Goal: Task Accomplishment & Management: Use online tool/utility

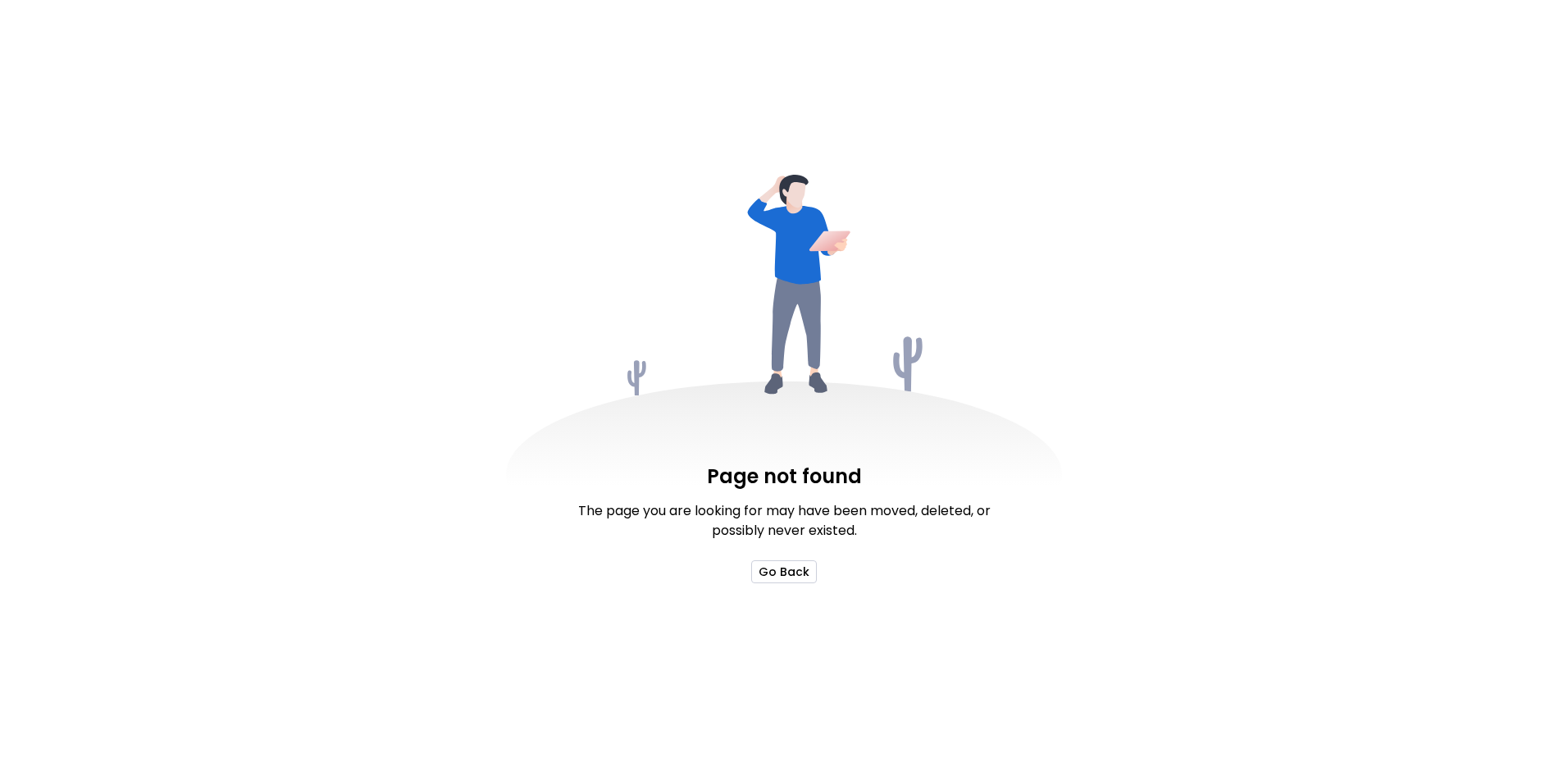
click at [790, 569] on button "Go Back" at bounding box center [784, 572] width 66 height 23
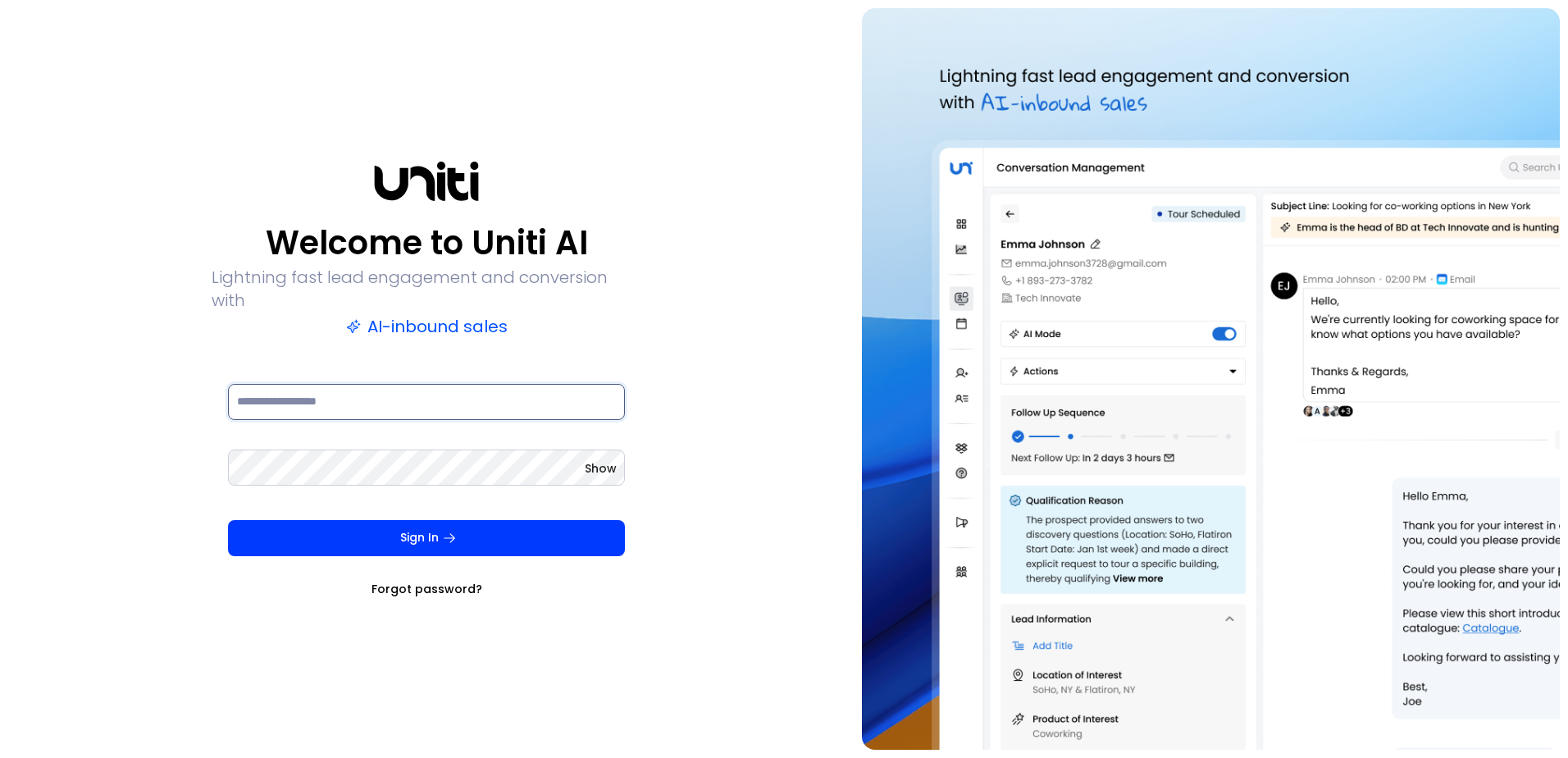
click at [334, 385] on input at bounding box center [426, 402] width 397 height 37
type input "**********"
click at [228, 521] on button "Sign In" at bounding box center [426, 539] width 397 height 37
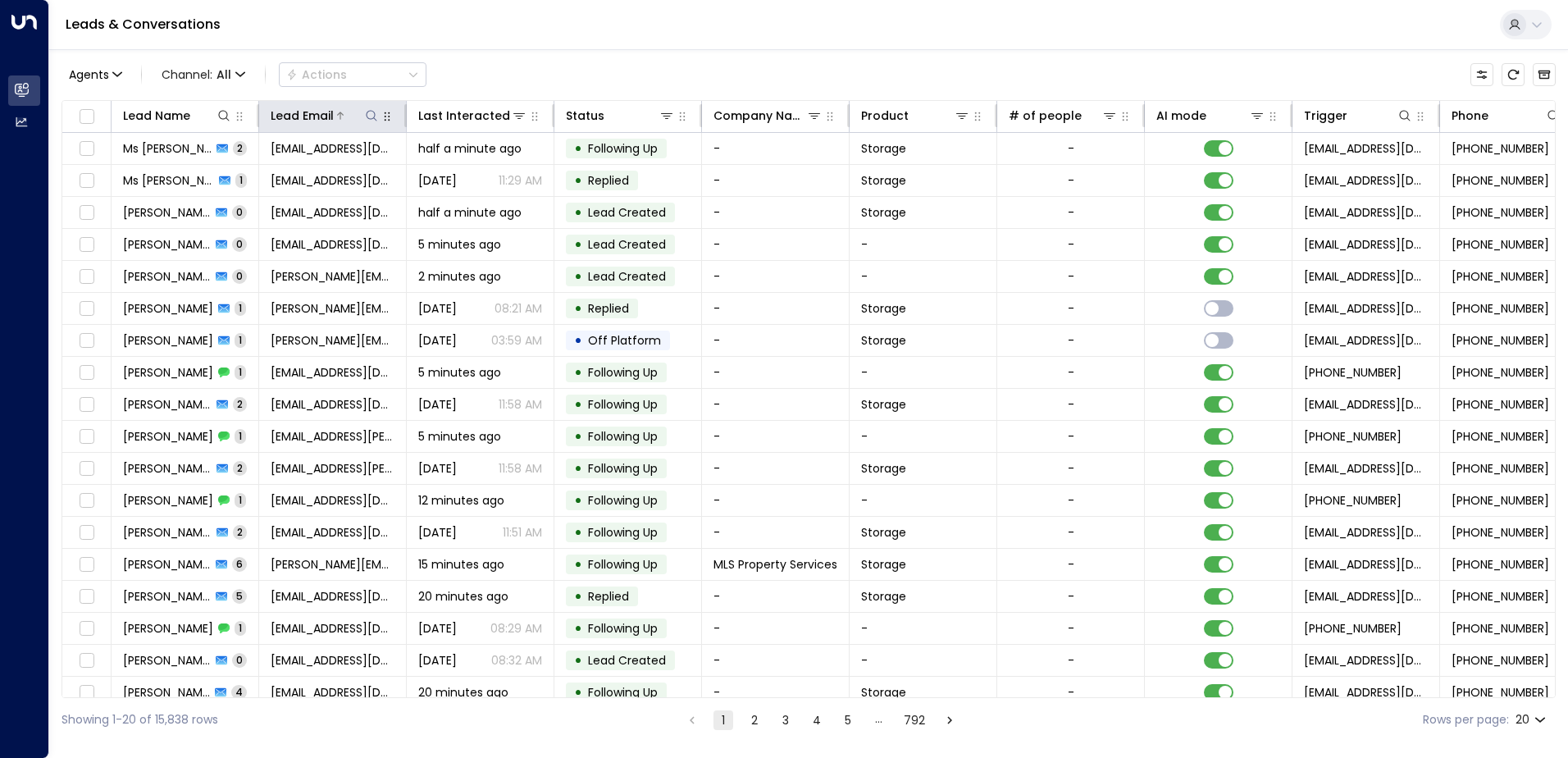
click at [367, 109] on button at bounding box center [371, 116] width 17 height 17
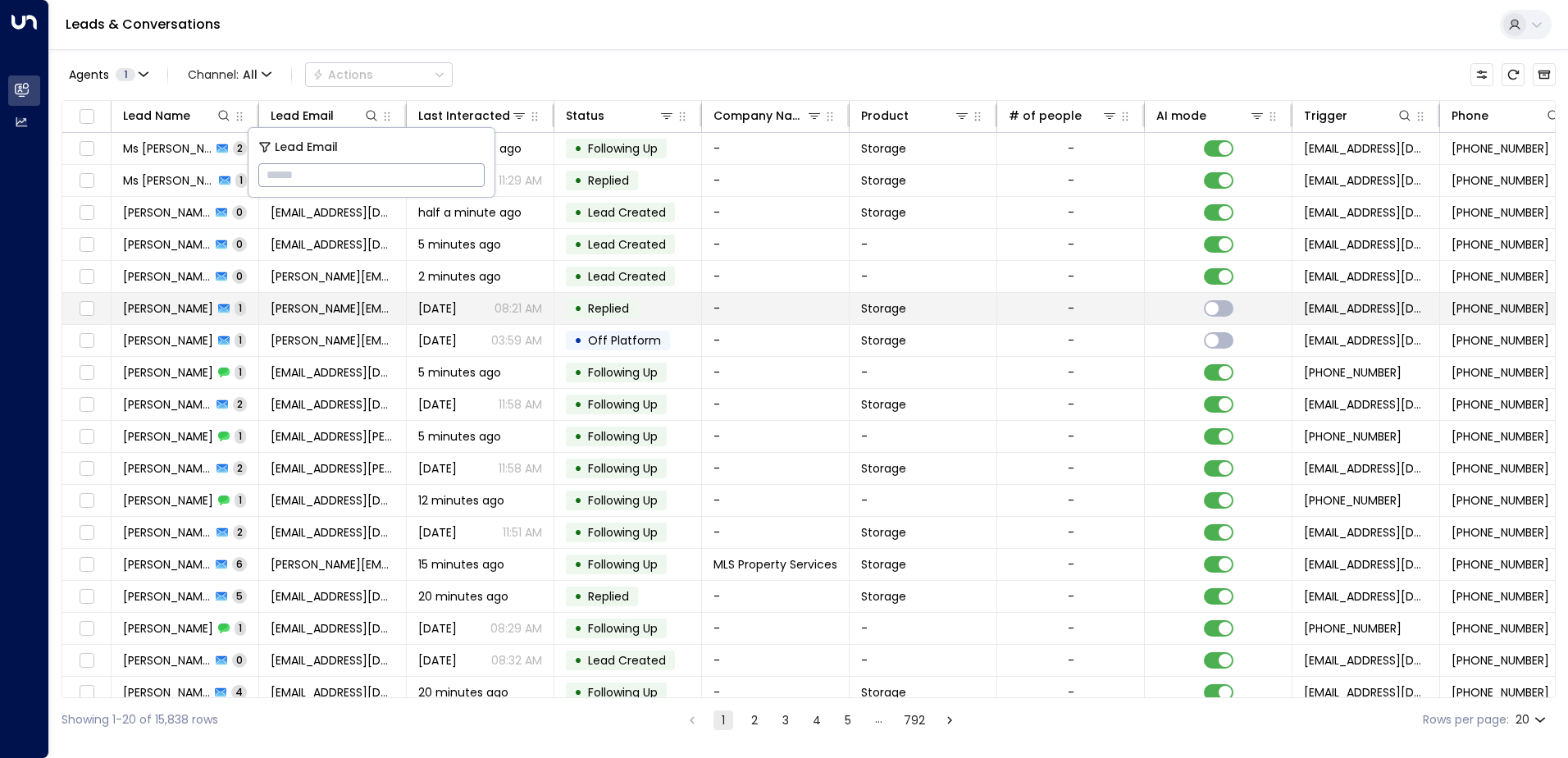
type input "**********"
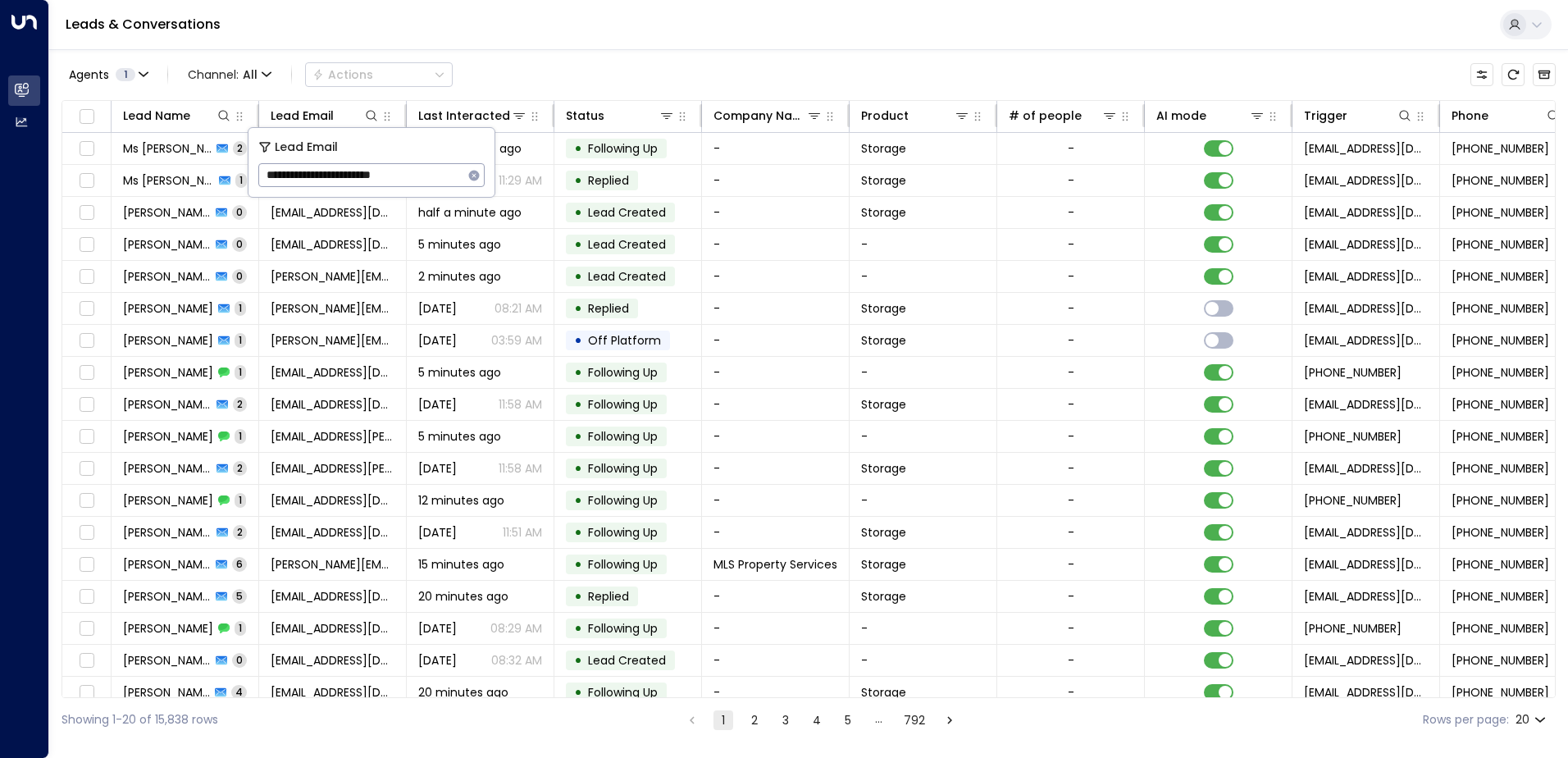
click at [528, 37] on div "Leads & Conversations" at bounding box center [809, 25] width 1518 height 50
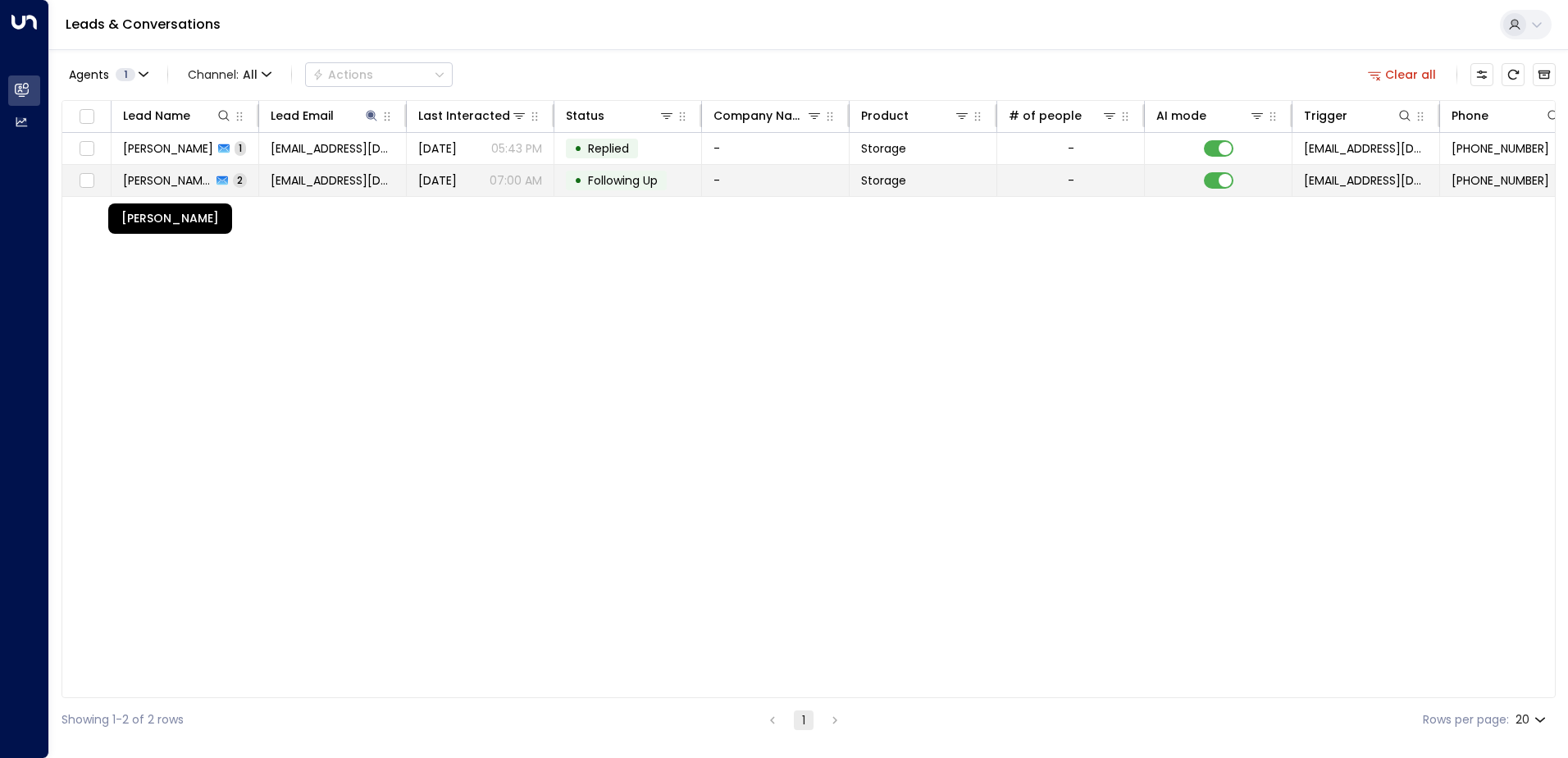
click at [197, 177] on span "[PERSON_NAME]" at bounding box center [168, 180] width 89 height 17
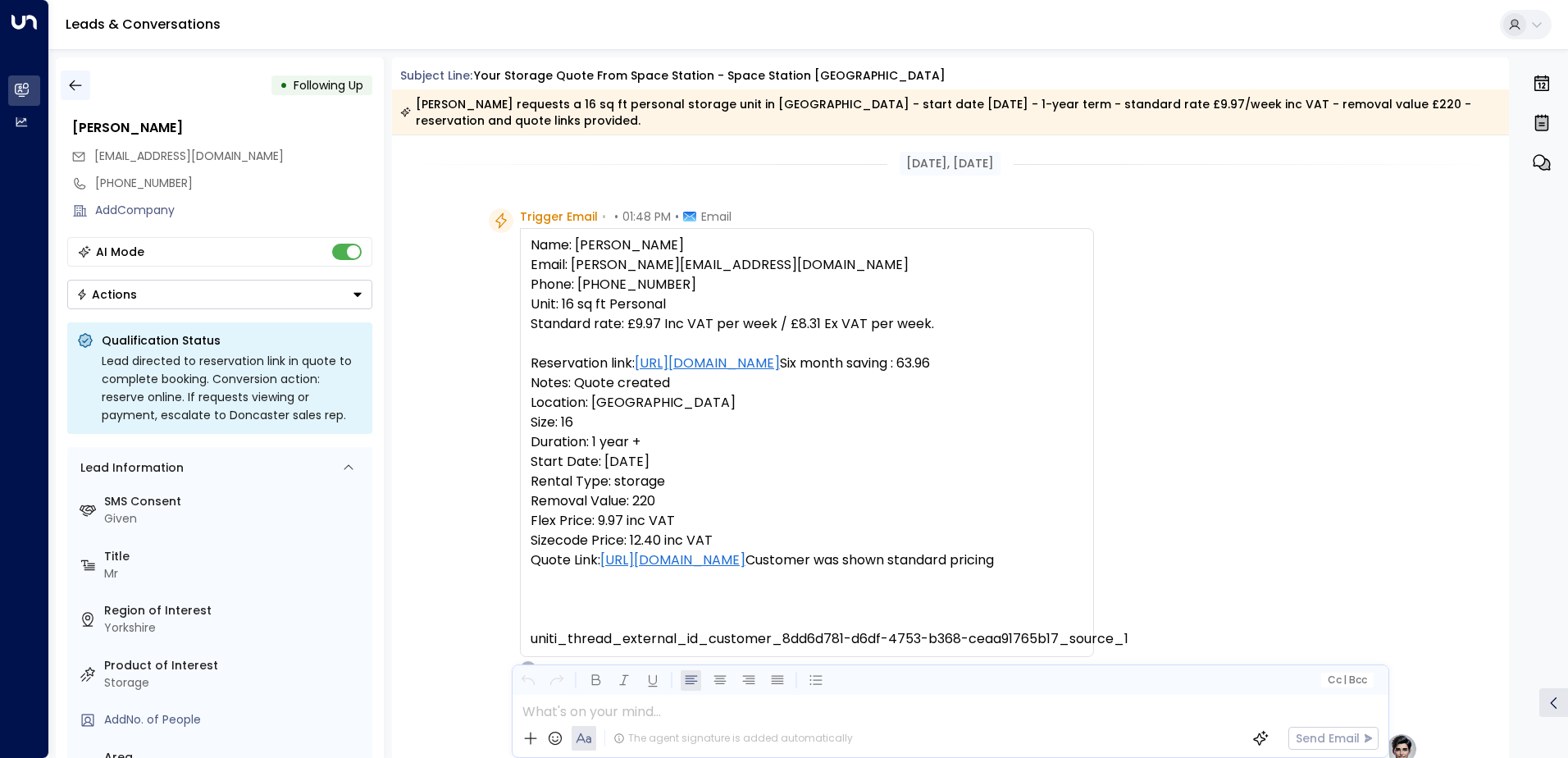
click at [82, 87] on icon "button" at bounding box center [75, 85] width 17 height 17
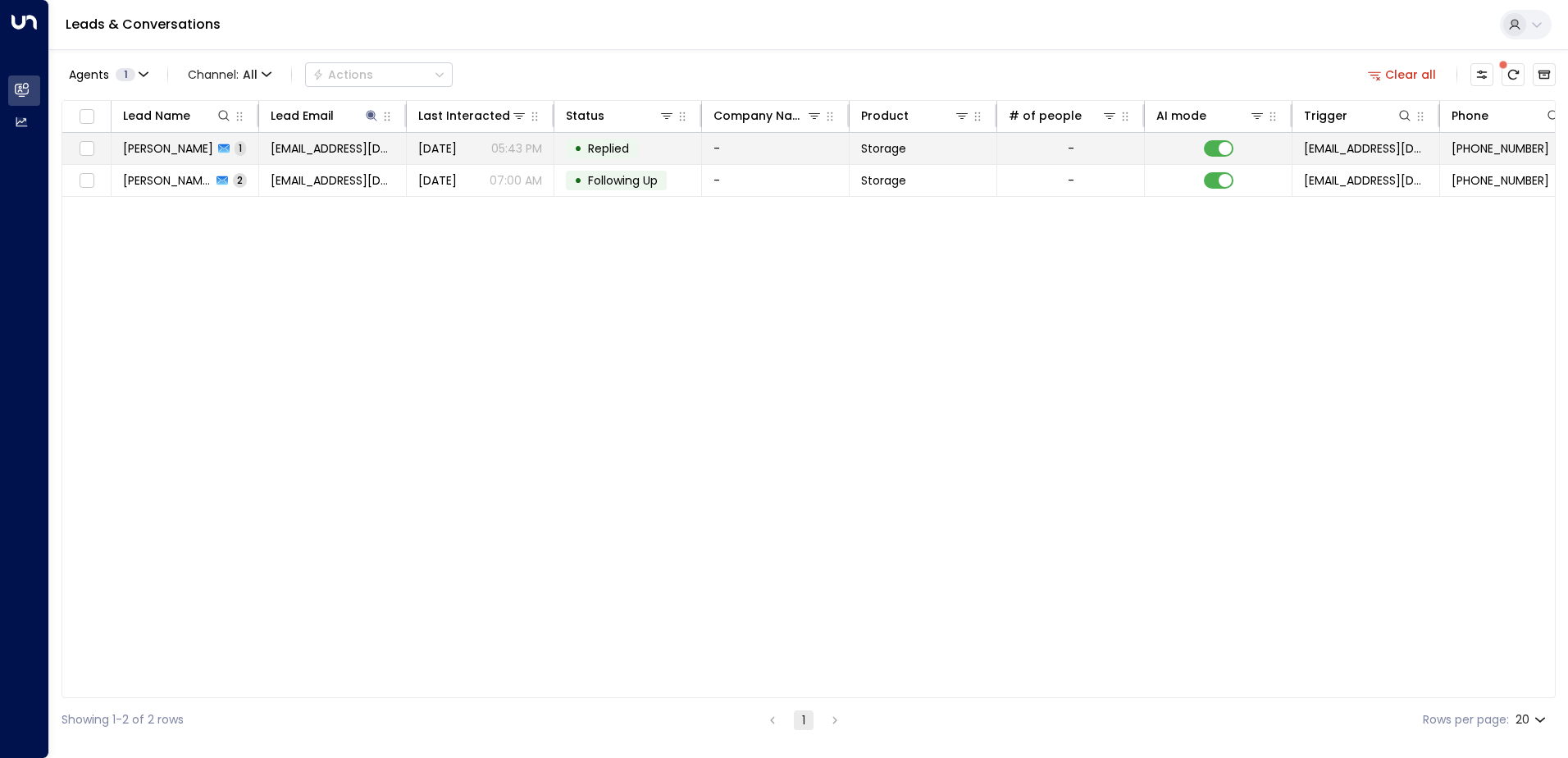
click at [192, 154] on span "[PERSON_NAME]" at bounding box center [169, 148] width 90 height 17
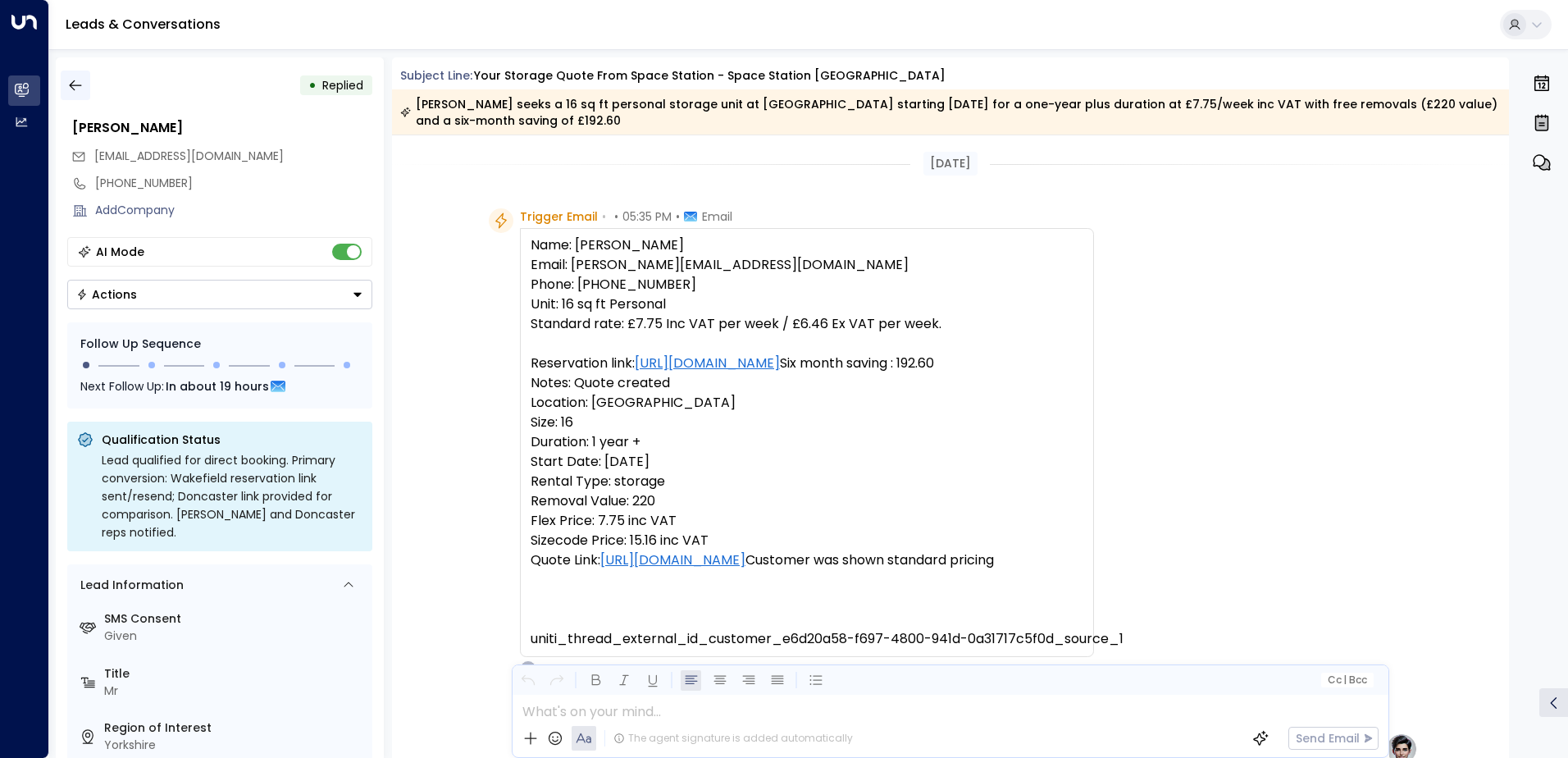
click at [76, 81] on icon "button" at bounding box center [75, 85] width 17 height 17
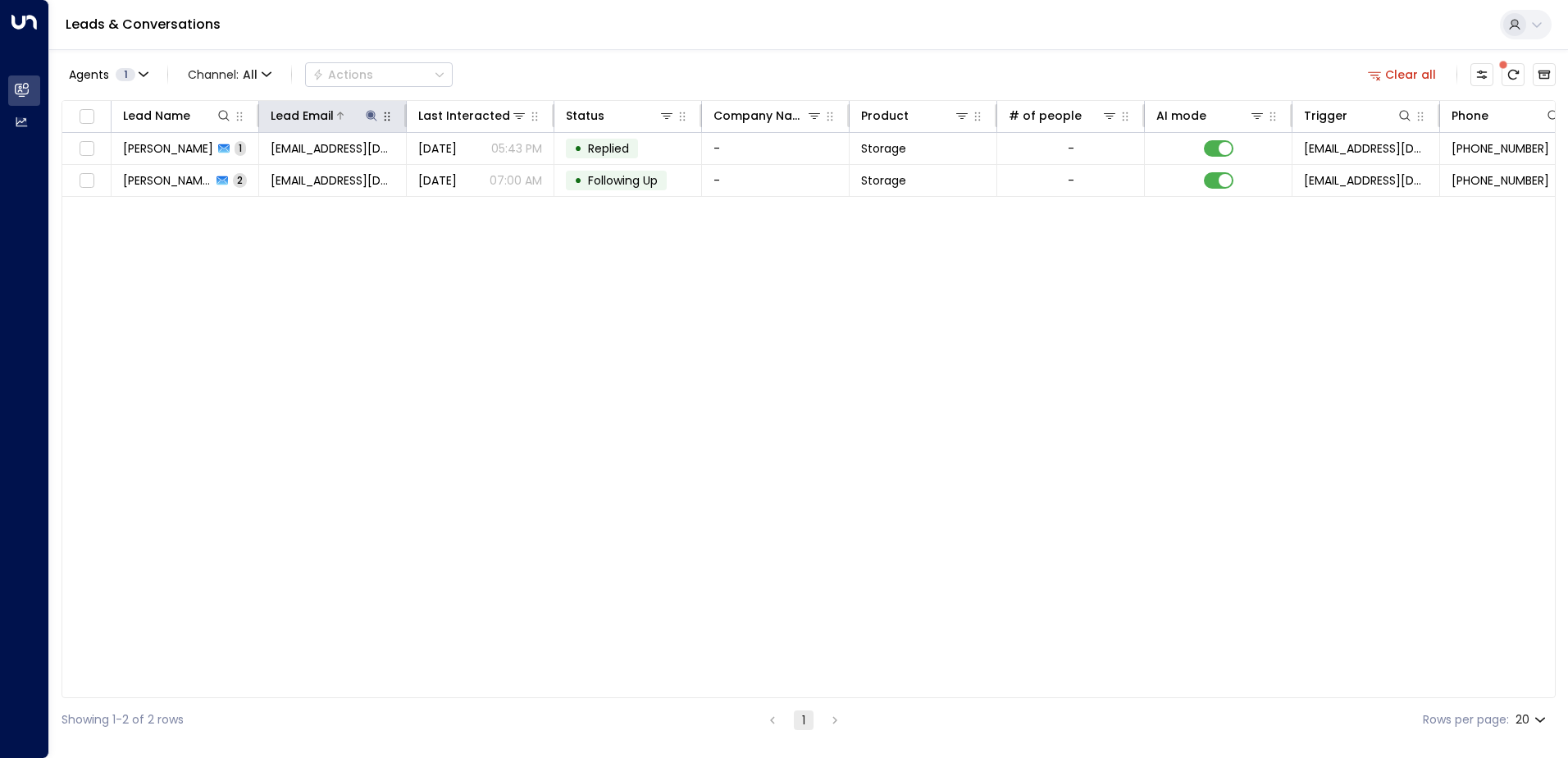
click at [372, 118] on icon at bounding box center [371, 116] width 13 height 13
click at [472, 176] on icon "button" at bounding box center [474, 175] width 10 height 10
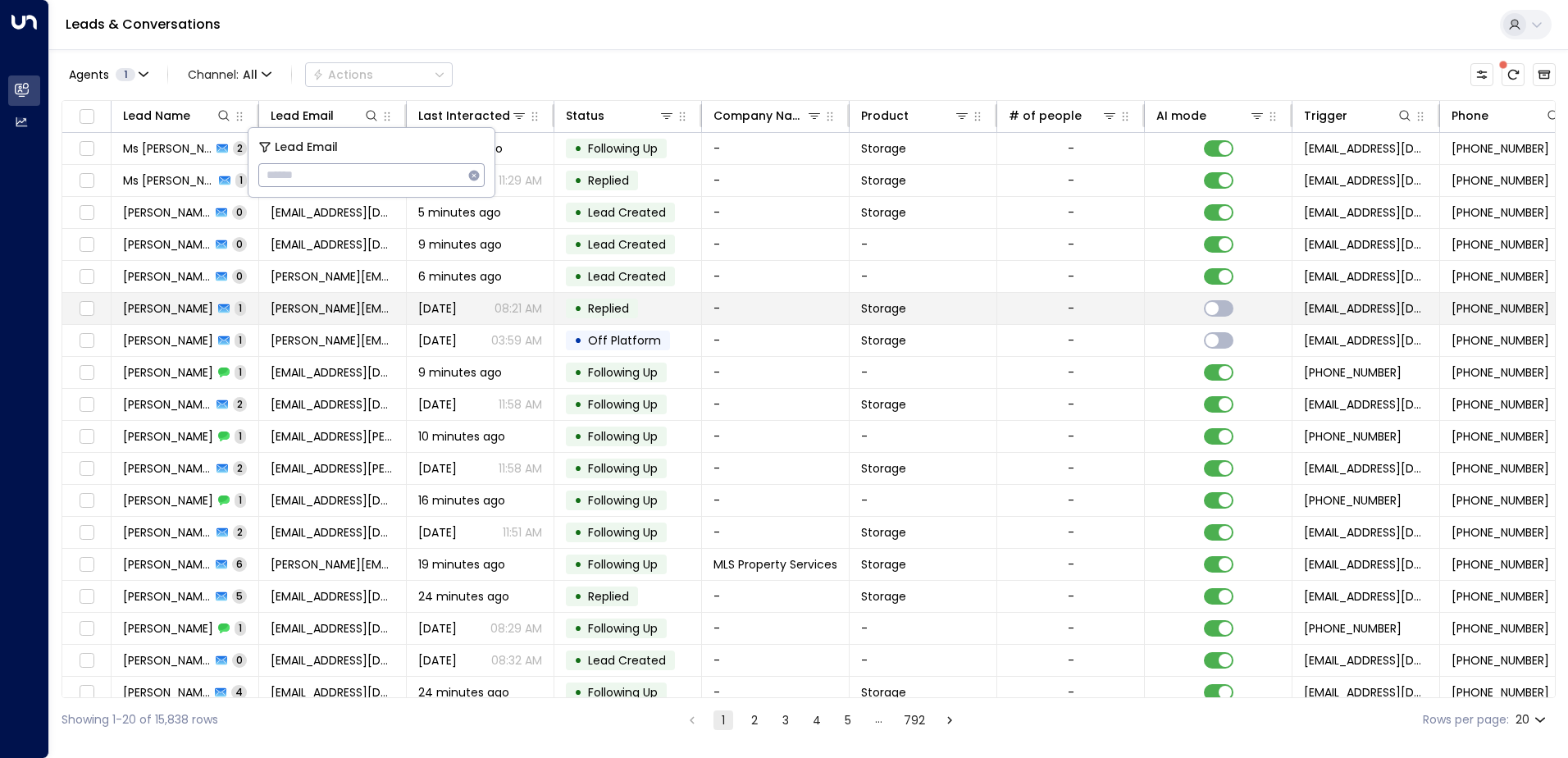
type input "**********"
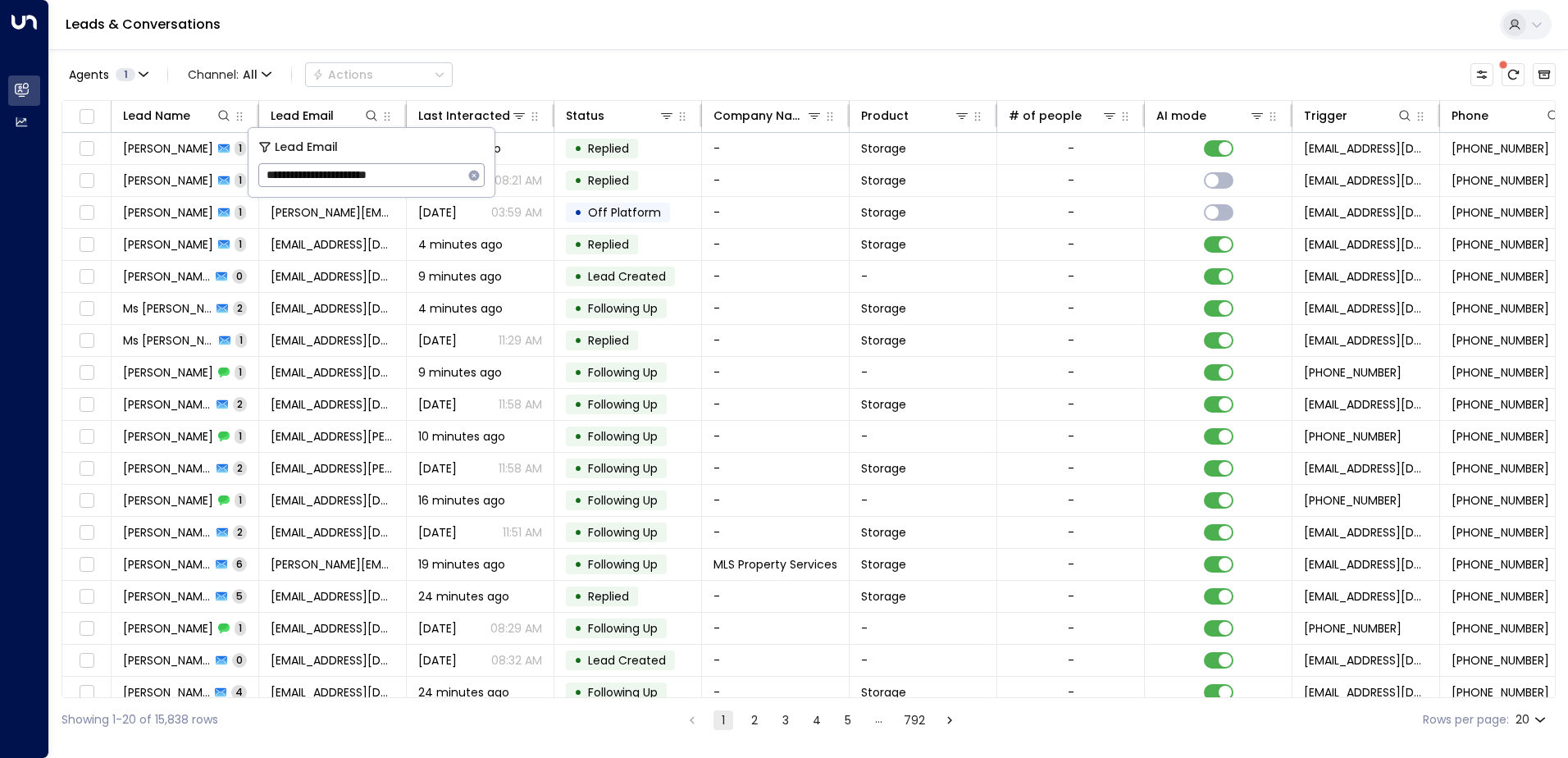
click at [505, 31] on div "Leads & Conversations" at bounding box center [809, 25] width 1518 height 50
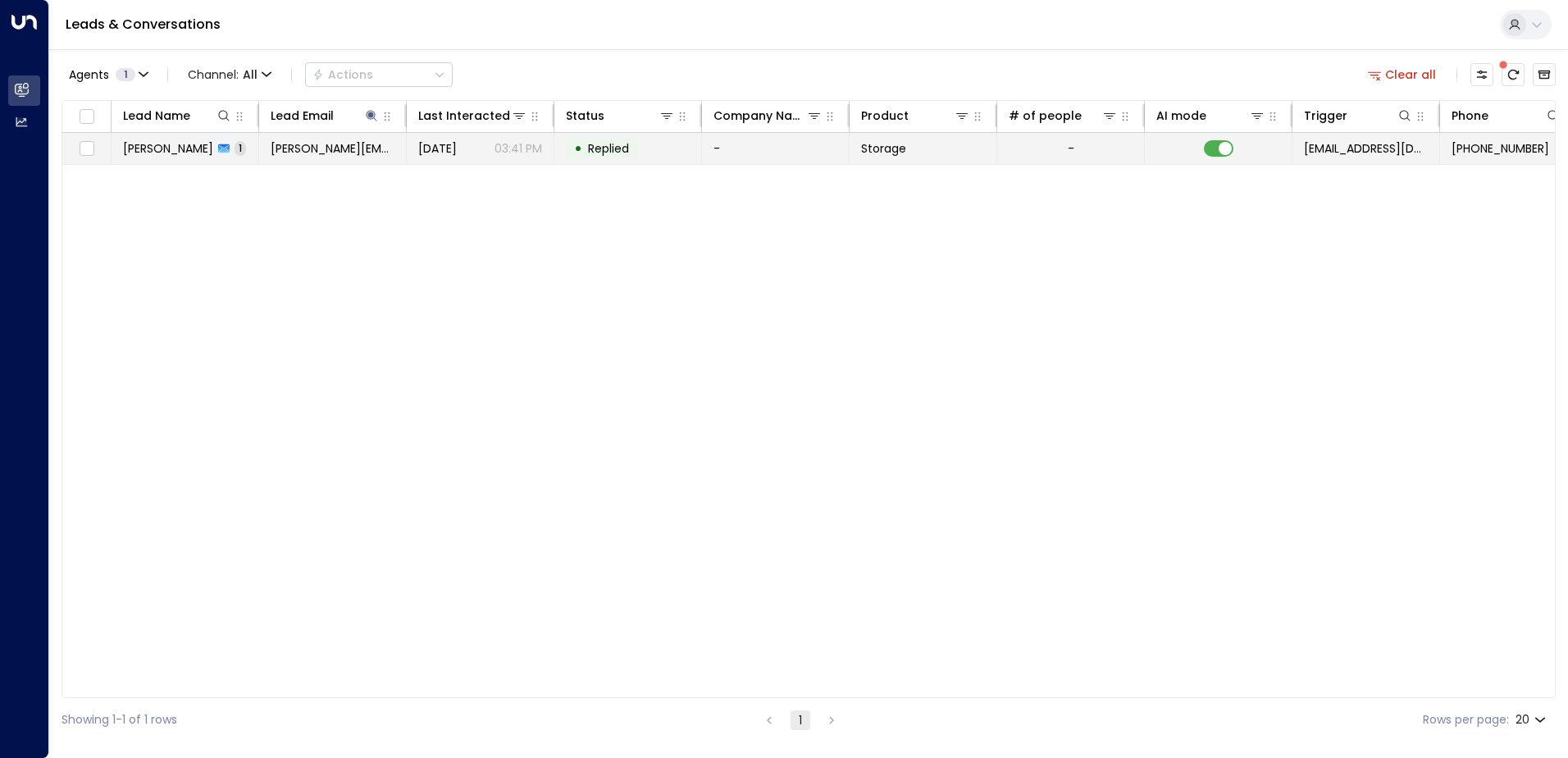
click at [182, 144] on span "[PERSON_NAME]" at bounding box center [169, 148] width 90 height 17
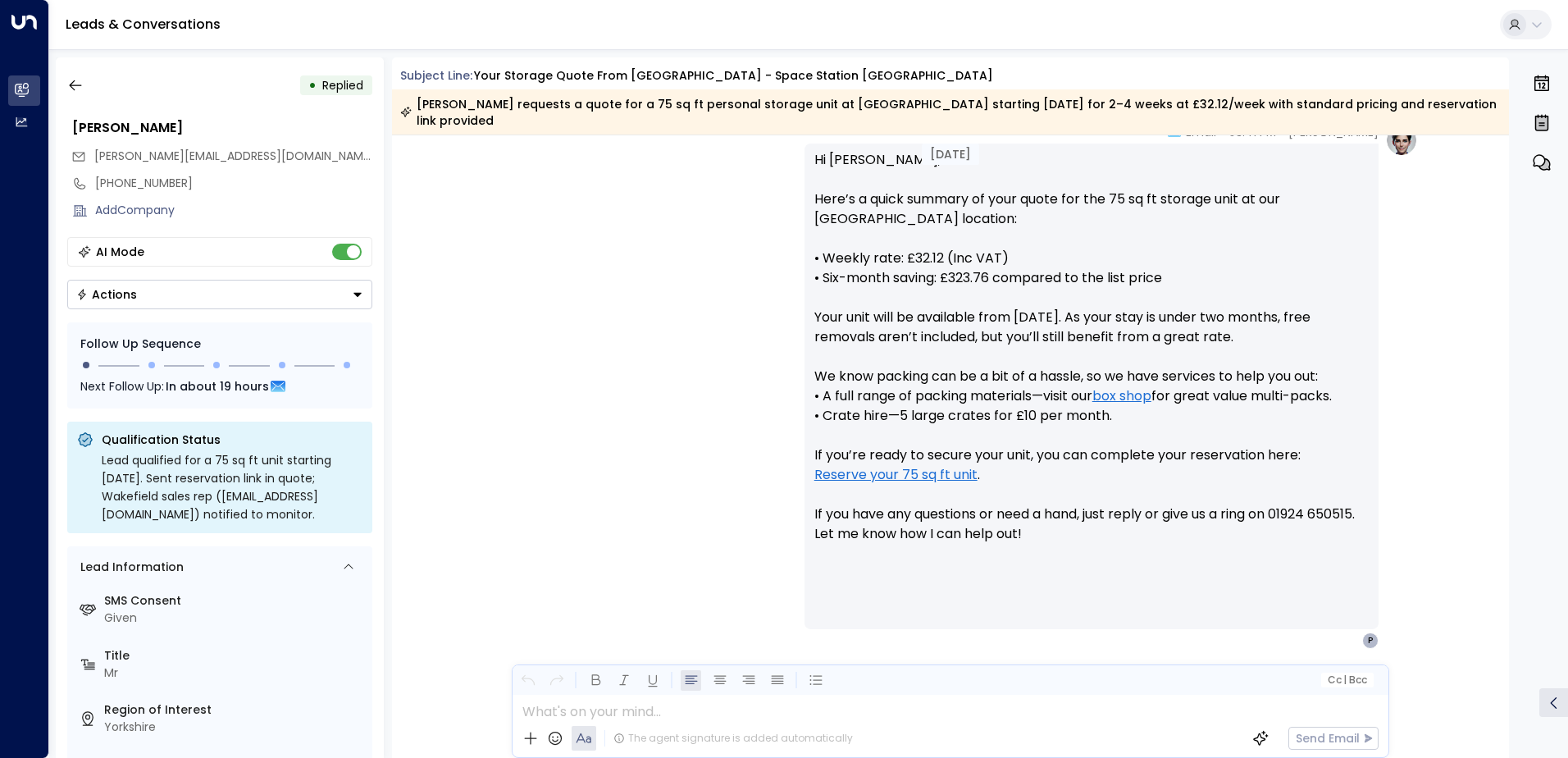
scroll to position [648, 0]
